Goal: Task Accomplishment & Management: Manage account settings

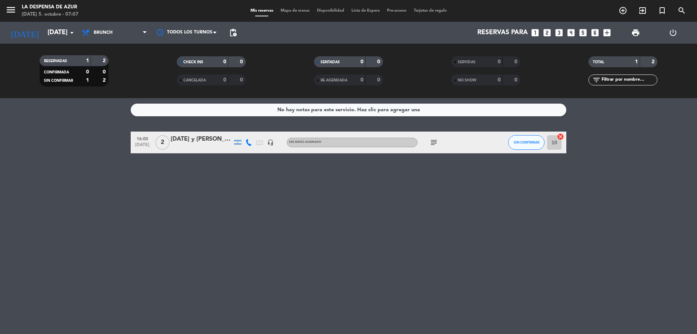
click at [623, 13] on icon "add_circle_outline" at bounding box center [623, 10] width 9 height 9
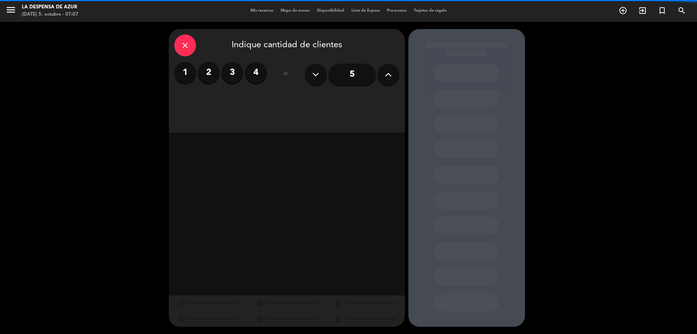
click at [207, 74] on label "2" at bounding box center [209, 73] width 22 height 22
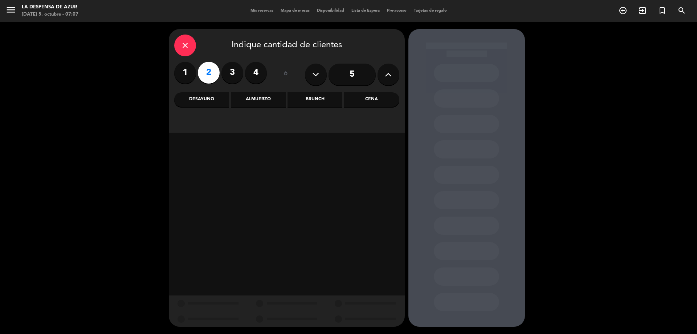
click at [315, 96] on div "Brunch" at bounding box center [315, 99] width 55 height 15
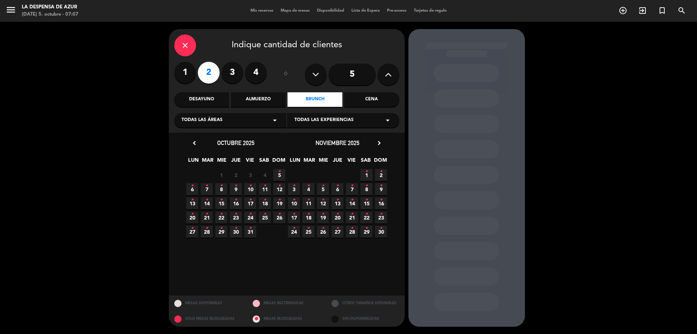
click at [239, 201] on span "16 •" at bounding box center [236, 203] width 12 height 12
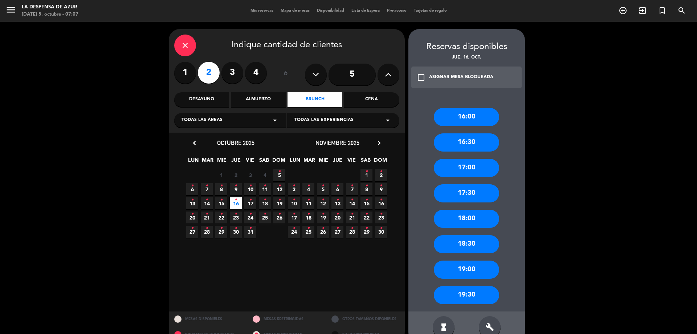
click at [465, 118] on div "16:00" at bounding box center [466, 117] width 65 height 18
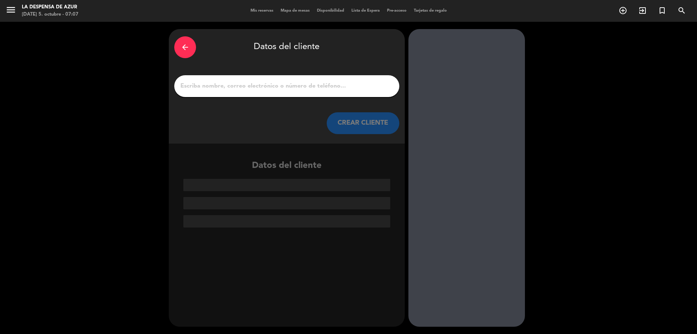
click at [247, 88] on input "1" at bounding box center [287, 86] width 214 height 10
type input "r"
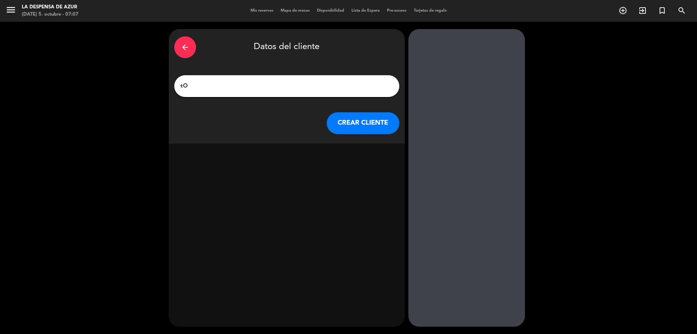
type input "t"
click at [207, 85] on input "[PERSON_NAME]" at bounding box center [287, 86] width 214 height 10
type input "[PERSON_NAME]"
drag, startPoint x: 217, startPoint y: 82, endPoint x: 148, endPoint y: 81, distance: 68.3
click at [148, 81] on div "arrow_back Datos del cliente [PERSON_NAME] CREAR CLIENTE no se econtraron resul…" at bounding box center [348, 178] width 697 height 312
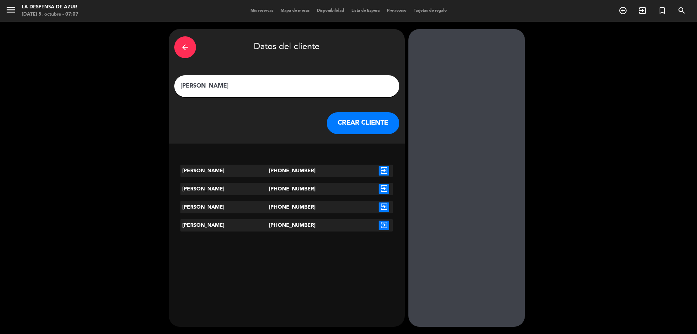
type input "[PERSON_NAME]"
click at [380, 167] on icon "exit_to_app" at bounding box center [384, 170] width 11 height 9
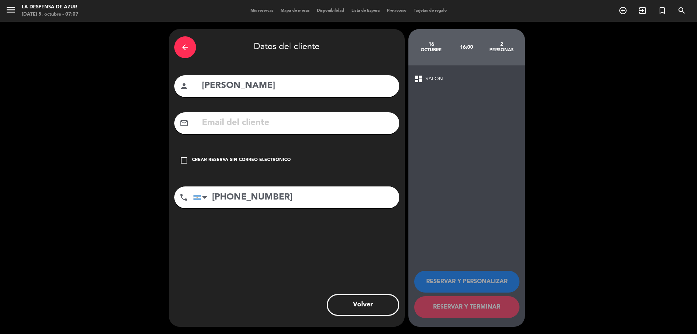
click at [272, 162] on div "Crear reserva sin correo electrónico" at bounding box center [241, 160] width 99 height 7
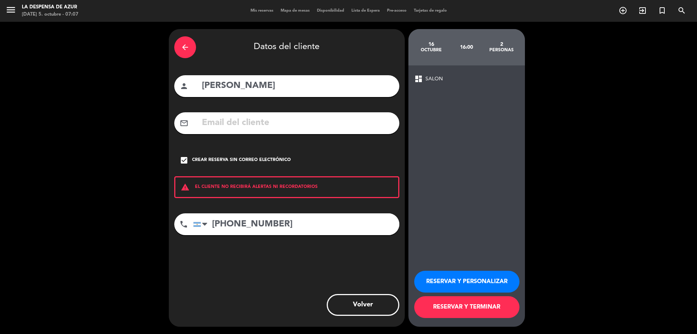
click at [508, 273] on button "RESERVAR Y PERSONALIZAR" at bounding box center [467, 282] width 105 height 22
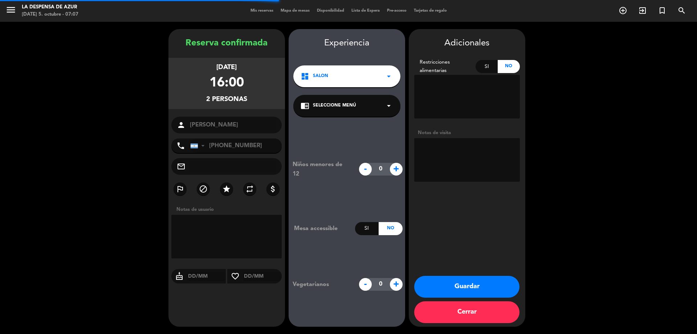
click at [462, 174] on textarea at bounding box center [468, 160] width 106 height 44
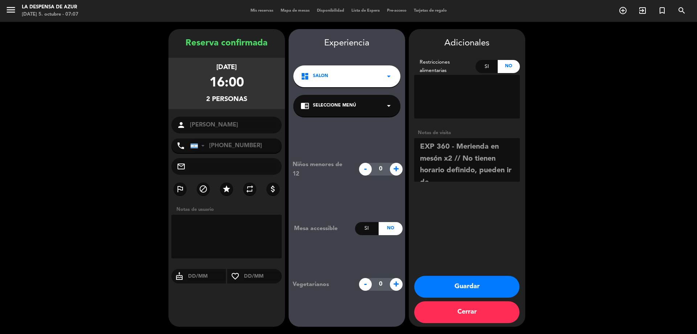
scroll to position [5, 0]
type textarea "EXP 360 - Merienda en mesón x2 // No tienen horario definido, pueden ir de 16 a…"
click at [498, 287] on button "Guardar" at bounding box center [467, 287] width 105 height 22
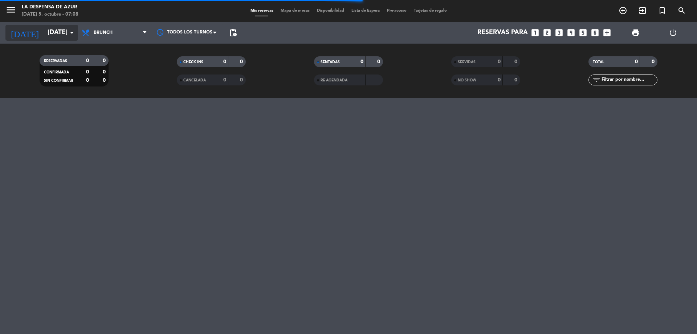
click at [62, 33] on input "[DATE]" at bounding box center [86, 32] width 84 height 15
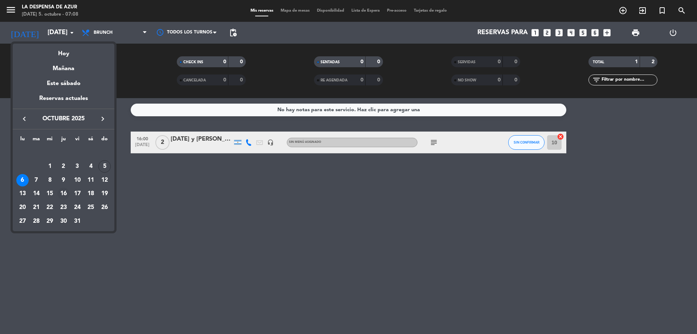
click at [57, 193] on div "16" at bounding box center [63, 193] width 12 height 12
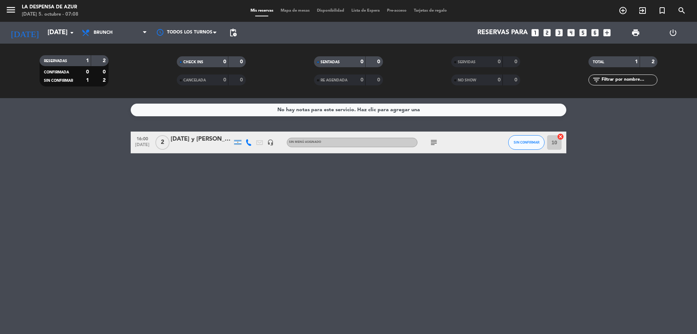
type input "[DEMOGRAPHIC_DATA][DATE]"
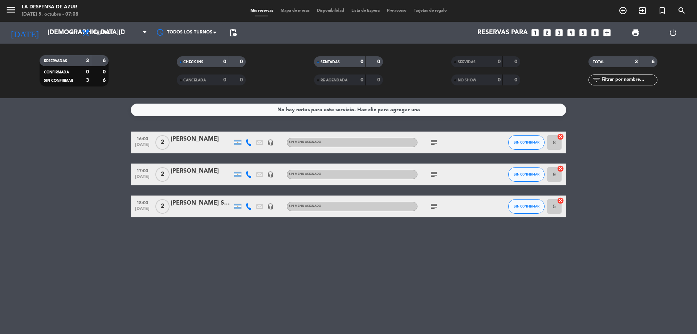
click at [181, 138] on div "[PERSON_NAME]" at bounding box center [202, 138] width 62 height 9
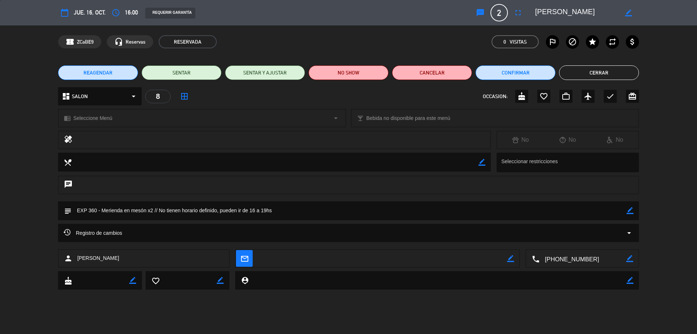
click at [108, 71] on span "REAGENDAR" at bounding box center [98, 73] width 29 height 8
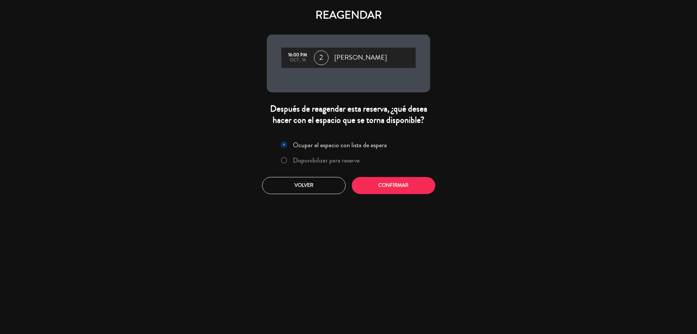
click at [326, 161] on label "Disponibilizar para reserva" at bounding box center [326, 160] width 67 height 7
click at [370, 188] on button "Confirmar" at bounding box center [394, 185] width 84 height 17
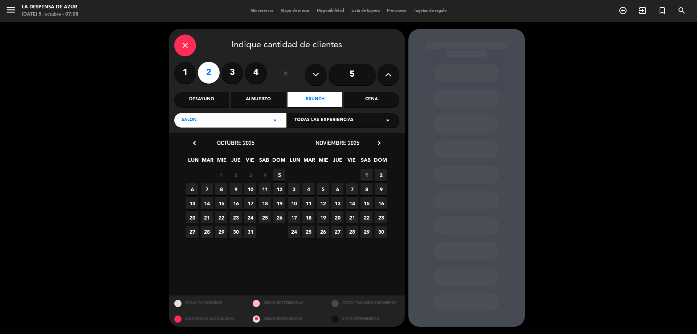
click at [195, 189] on span "6" at bounding box center [192, 189] width 12 height 12
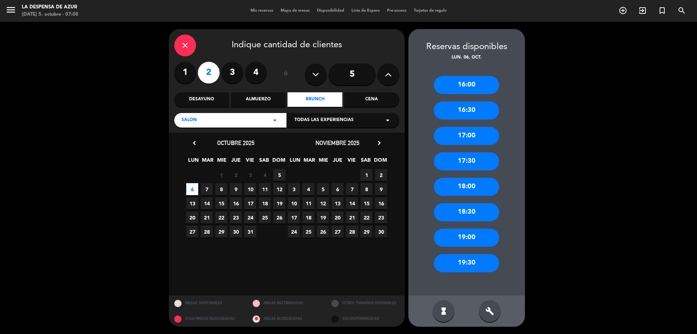
drag, startPoint x: 490, startPoint y: 82, endPoint x: 485, endPoint y: 105, distance: 23.3
click at [490, 82] on div "16:00" at bounding box center [466, 85] width 65 height 18
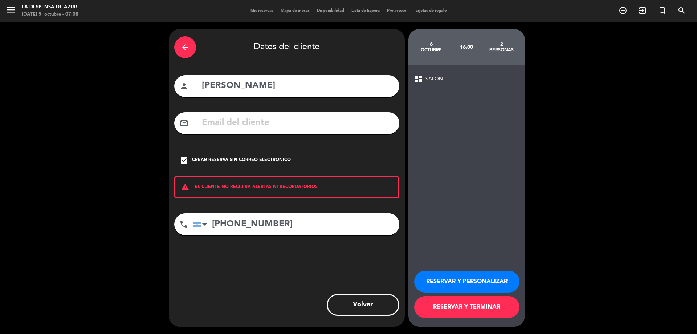
click at [491, 285] on button "RESERVAR Y PERSONALIZAR" at bounding box center [467, 282] width 105 height 22
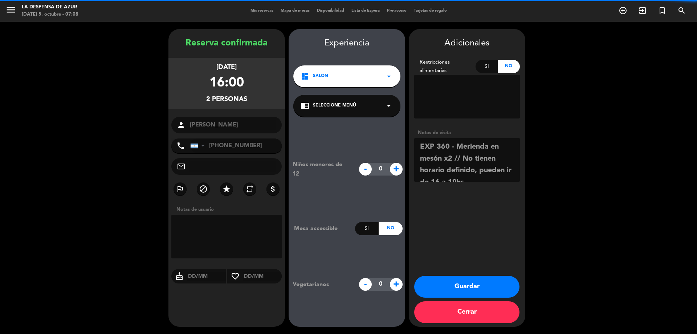
click at [486, 287] on button "Guardar" at bounding box center [467, 287] width 105 height 22
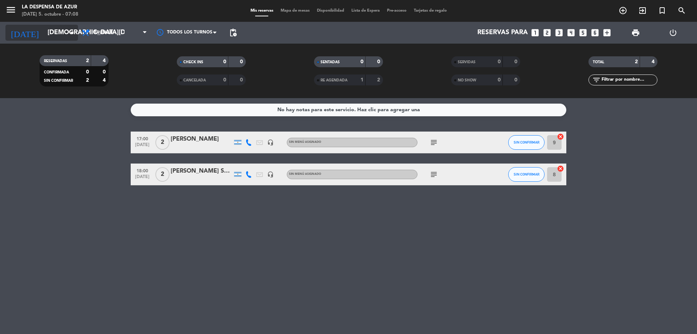
click at [62, 36] on input "[DEMOGRAPHIC_DATA][DATE]" at bounding box center [86, 32] width 84 height 15
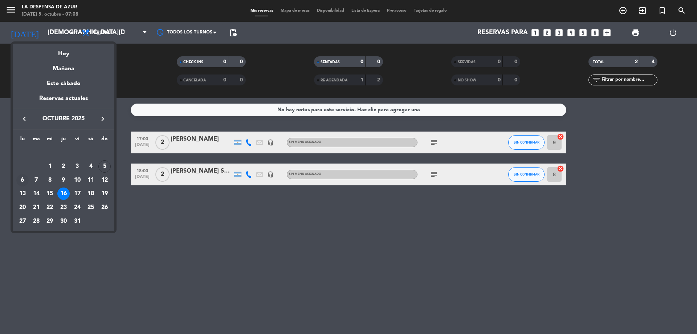
click at [24, 176] on div "6" at bounding box center [22, 180] width 12 height 12
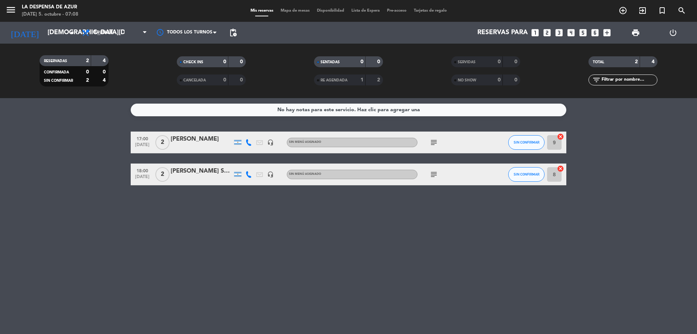
type input "[DATE]"
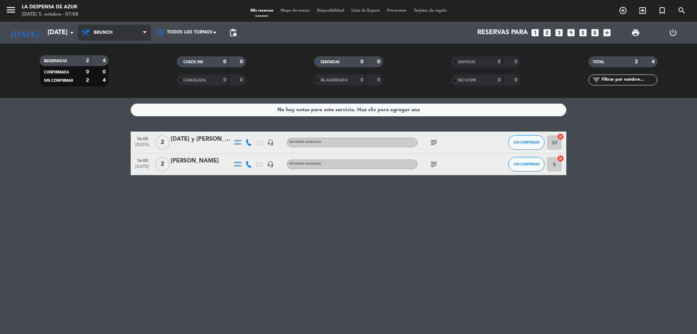
click at [108, 29] on span "Brunch" at bounding box center [114, 33] width 73 height 16
click at [114, 112] on ng-component "menu La Despensa de [PERSON_NAME][DATE] 5. octubre - 07:08 Mis reservas Mapa de…" at bounding box center [348, 167] width 697 height 334
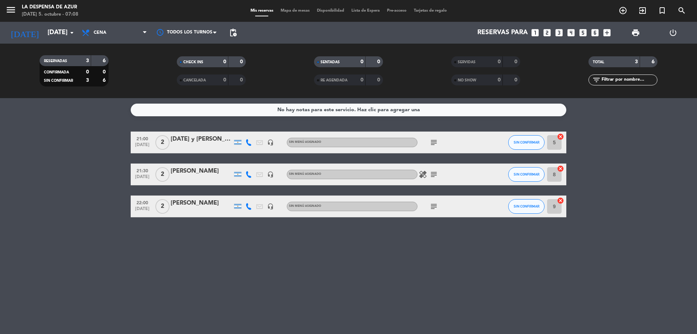
click at [206, 169] on div "[PERSON_NAME]" at bounding box center [202, 170] width 62 height 9
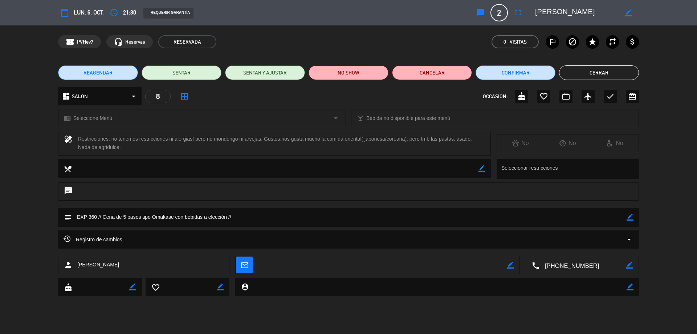
click at [397, 138] on div "Restricciones: no tenemos restricciones ni alergias! pero no mondongo ni arveja…" at bounding box center [281, 143] width 407 height 17
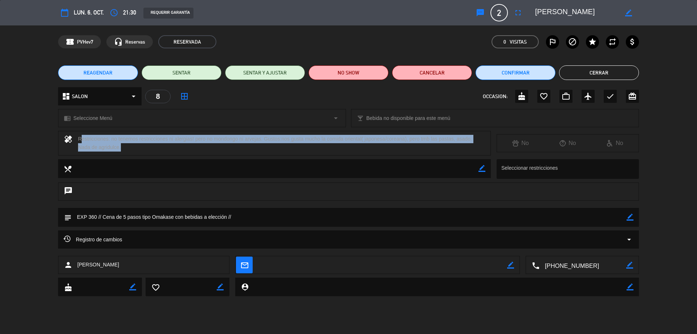
click at [397, 138] on div "Restricciones: no tenemos restricciones ni alergias! pero no mondongo ni arveja…" at bounding box center [281, 143] width 407 height 17
copy div "Restricciones: no tenemos restricciones ni alergias! pero no mondongo ni arveja…"
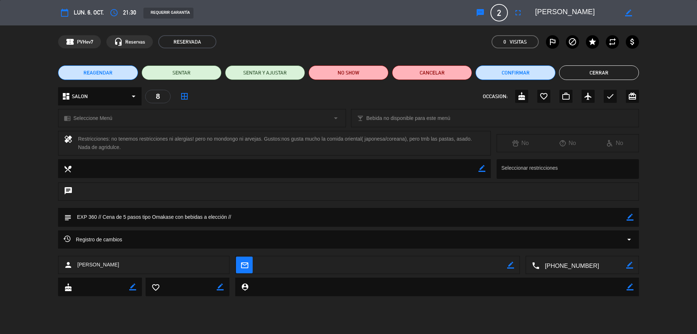
click at [626, 213] on textarea at bounding box center [349, 217] width 555 height 19
click at [629, 217] on icon "border_color" at bounding box center [630, 217] width 7 height 7
click at [484, 210] on textarea at bounding box center [349, 217] width 555 height 19
paste textarea "Restricciones: no tenemos restricciones ni alergias! pero no mondongo ni arveja…"
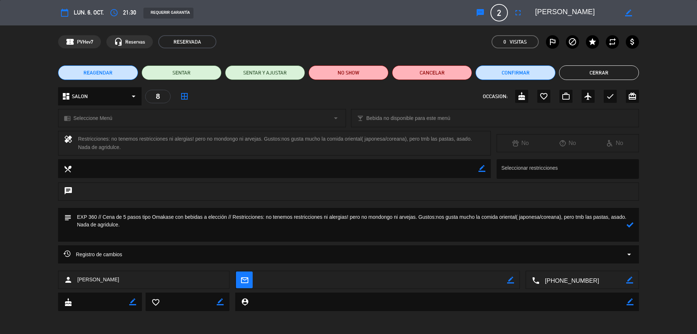
click at [623, 224] on textarea at bounding box center [349, 225] width 555 height 34
click at [626, 225] on textarea at bounding box center [349, 225] width 555 height 34
click at [631, 226] on icon at bounding box center [630, 224] width 7 height 7
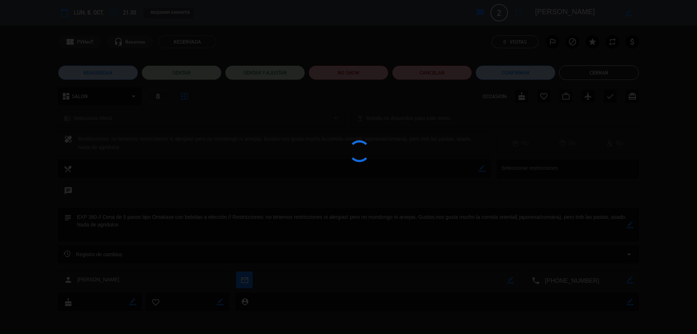
type textarea "EXP 360 // Cena de 5 pasos tipo Omakase con bebidas a elección // Restricciones…"
